Goal: Find specific page/section: Find specific page/section

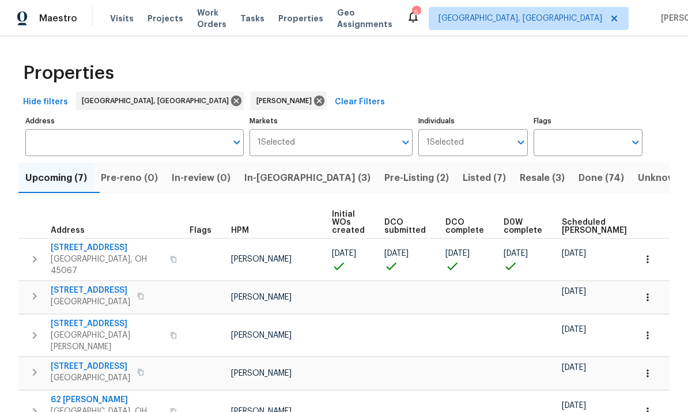
click at [289, 175] on span "In-[GEOGRAPHIC_DATA] (3)" at bounding box center [307, 178] width 126 height 16
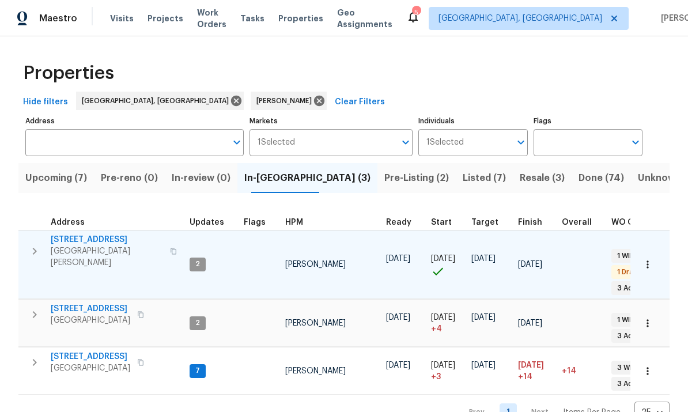
click at [99, 253] on span "[GEOGRAPHIC_DATA][PERSON_NAME]" at bounding box center [107, 257] width 112 height 23
click at [110, 243] on span "[STREET_ADDRESS]" at bounding box center [107, 240] width 112 height 12
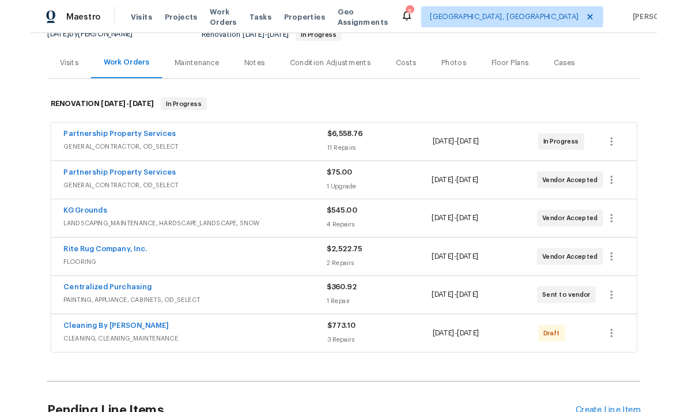
scroll to position [127, 0]
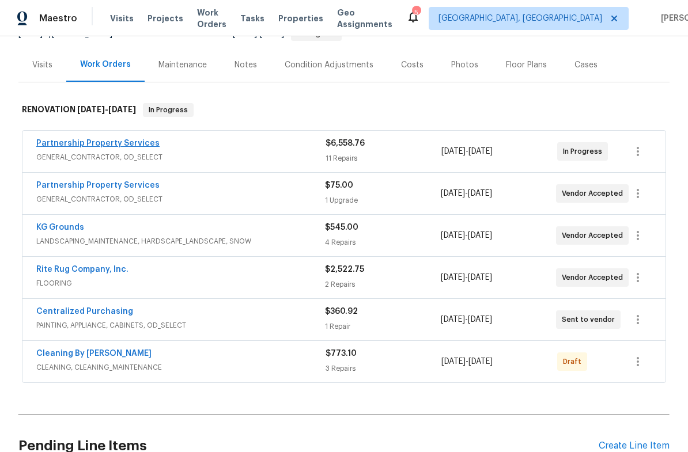
click at [118, 145] on link "Partnership Property Services" at bounding box center [97, 143] width 123 height 8
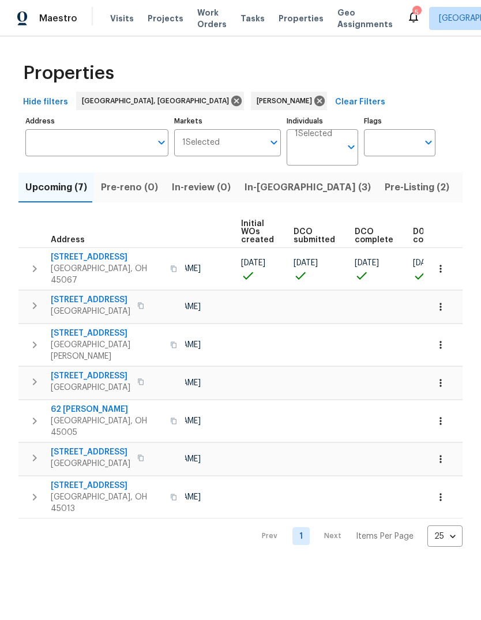
scroll to position [0, 156]
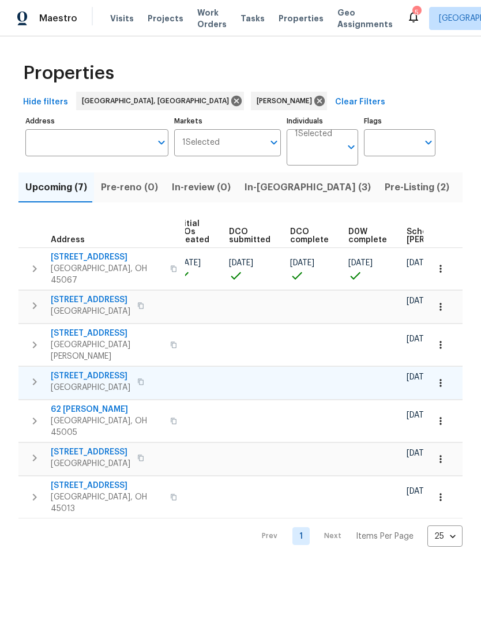
click at [443, 370] on button "button" at bounding box center [440, 382] width 25 height 25
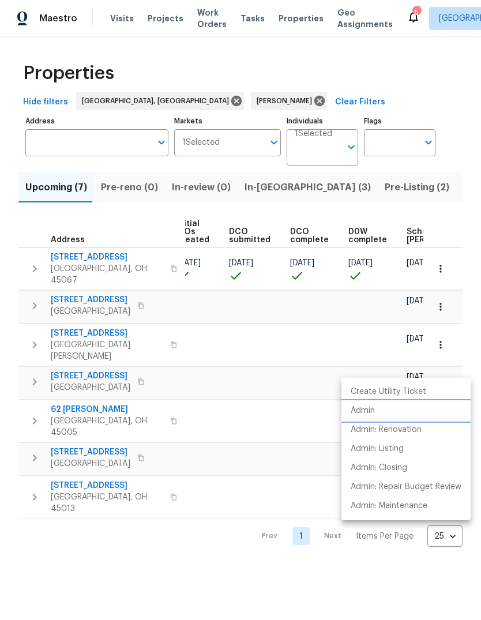
click at [382, 412] on li "Admin" at bounding box center [405, 410] width 129 height 19
